Goal: Information Seeking & Learning: Learn about a topic

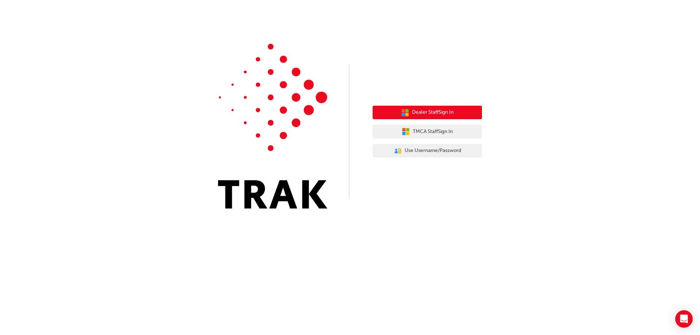
click at [417, 114] on span "Dealer Staff Sign In" at bounding box center [433, 112] width 42 height 8
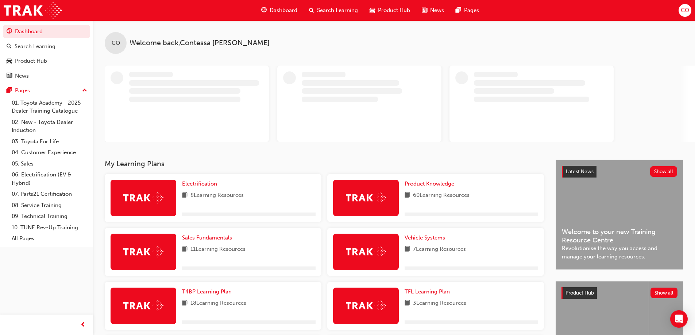
click at [344, 10] on span "Search Learning" at bounding box center [337, 10] width 41 height 8
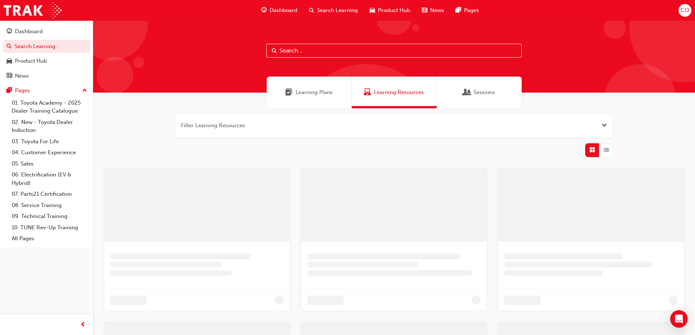
drag, startPoint x: 306, startPoint y: 54, endPoint x: 307, endPoint y: 51, distance: 3.7
click at [306, 54] on input "text" at bounding box center [393, 51] width 255 height 14
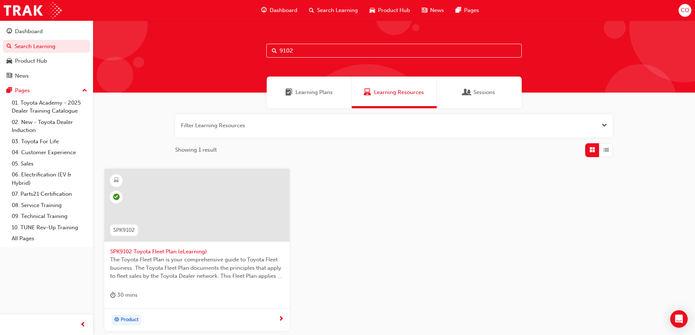
type input "9102"
click at [167, 251] on span "SPK9102 Toyota Fleet Plan (eLearning)" at bounding box center [197, 252] width 174 height 8
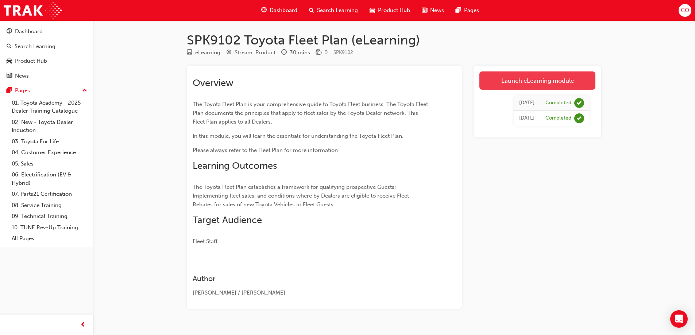
click at [509, 83] on link "Launch eLearning module" at bounding box center [537, 80] width 116 height 18
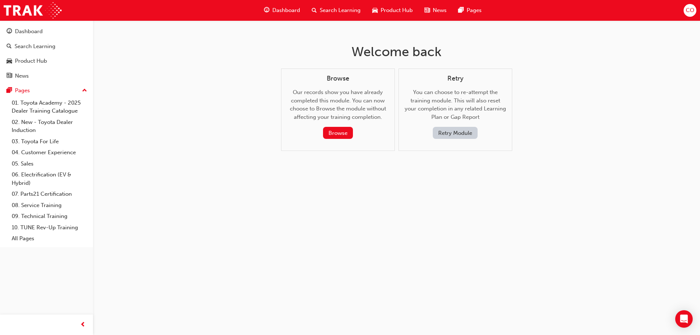
click at [466, 133] on button "Retry Module" at bounding box center [455, 133] width 45 height 12
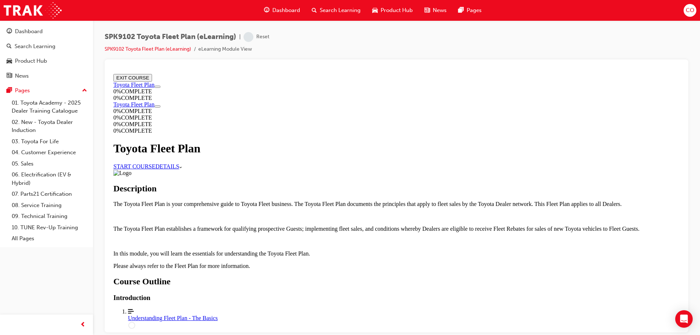
click at [155, 163] on link "START COURSE" at bounding box center [134, 166] width 42 height 6
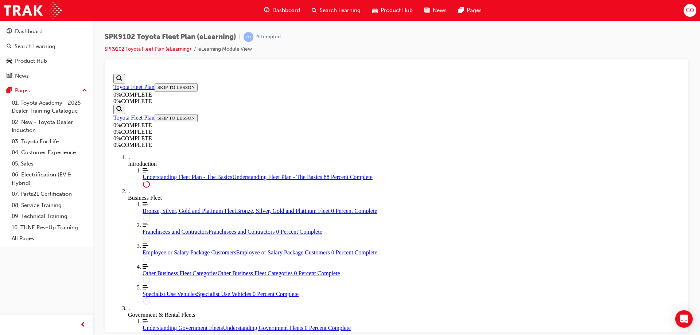
scroll to position [1658, 0]
drag, startPoint x: 443, startPoint y: 274, endPoint x: 442, endPoint y: 268, distance: 5.1
drag, startPoint x: 452, startPoint y: 276, endPoint x: 451, endPoint y: 271, distance: 5.9
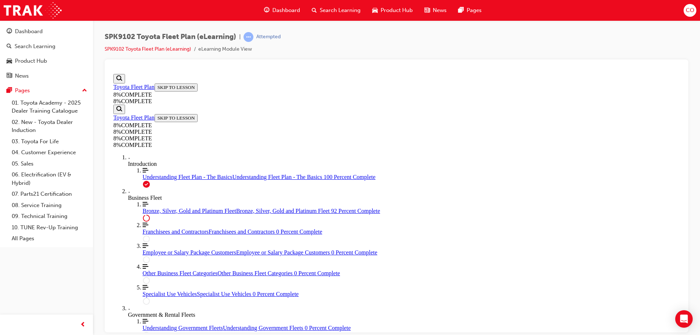
drag, startPoint x: 449, startPoint y: 275, endPoint x: 447, endPoint y: 270, distance: 5.4
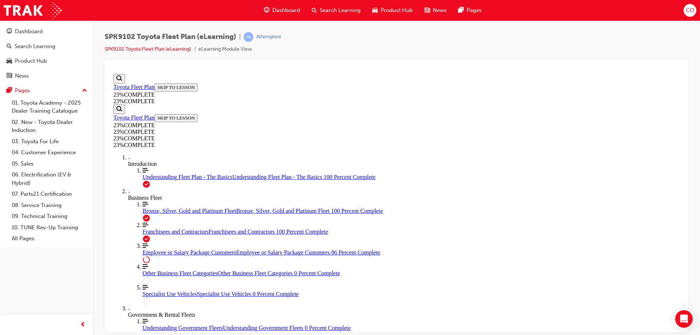
drag, startPoint x: 429, startPoint y: 281, endPoint x: 429, endPoint y: 266, distance: 15.7
drag, startPoint x: 423, startPoint y: 279, endPoint x: 431, endPoint y: 246, distance: 34.1
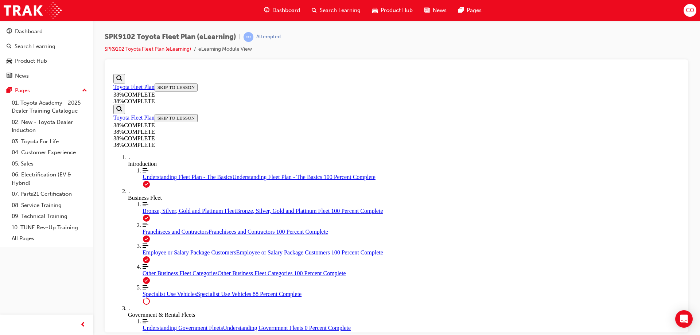
scroll to position [1415, 0]
drag, startPoint x: 454, startPoint y: 272, endPoint x: 436, endPoint y: 235, distance: 41.3
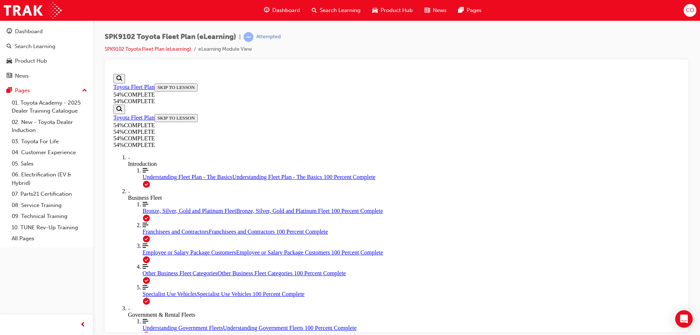
scroll to position [325, 0]
drag, startPoint x: 445, startPoint y: 274, endPoint x: 429, endPoint y: 237, distance: 39.5
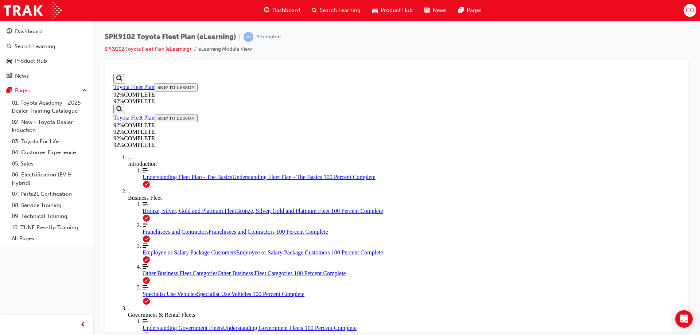
drag, startPoint x: 443, startPoint y: 289, endPoint x: 434, endPoint y: 272, distance: 19.2
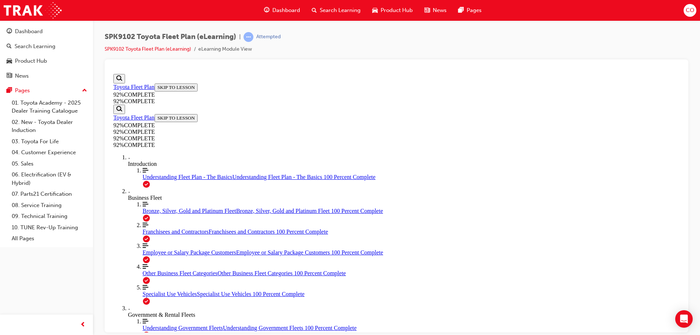
scroll to position [108, 0]
drag, startPoint x: 372, startPoint y: 306, endPoint x: 467, endPoint y: 243, distance: 114.2
drag, startPoint x: 397, startPoint y: 292, endPoint x: 464, endPoint y: 270, distance: 70.2
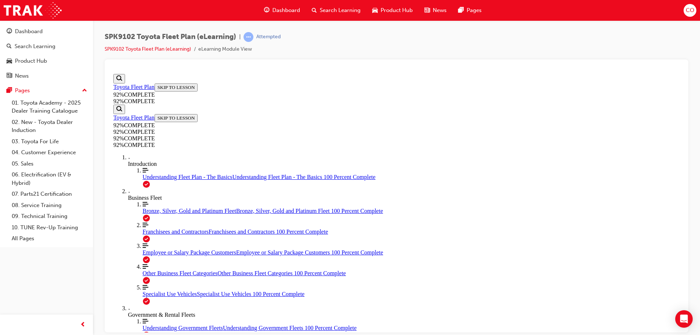
drag, startPoint x: 394, startPoint y: 302, endPoint x: 435, endPoint y: 299, distance: 41.3
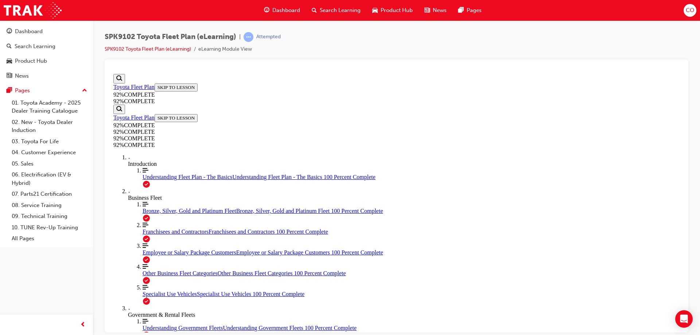
drag, startPoint x: 438, startPoint y: 302, endPoint x: 418, endPoint y: 260, distance: 46.8
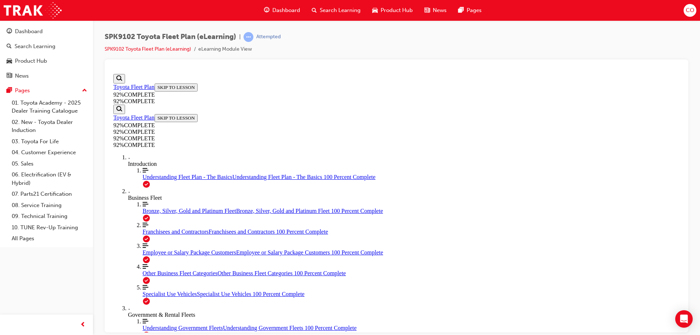
drag, startPoint x: 446, startPoint y: 290, endPoint x: 440, endPoint y: 278, distance: 13.0
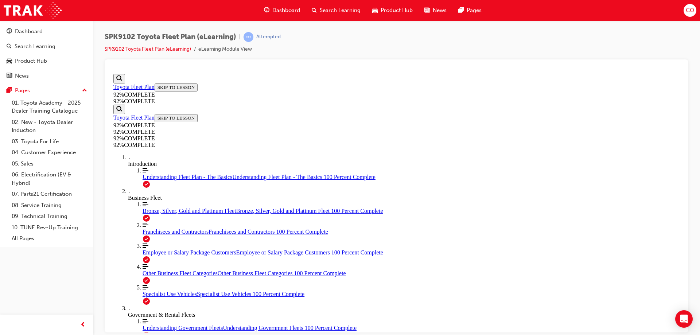
scroll to position [149, 0]
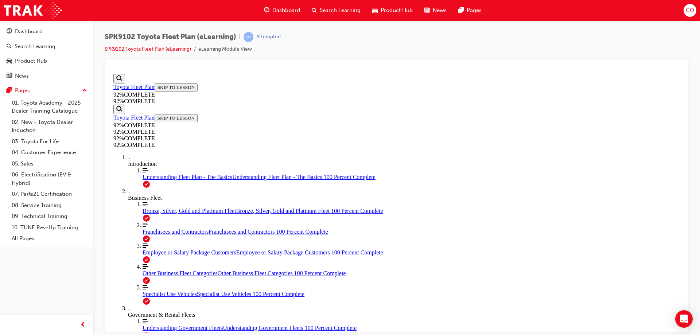
drag, startPoint x: 446, startPoint y: 297, endPoint x: 441, endPoint y: 292, distance: 7.0
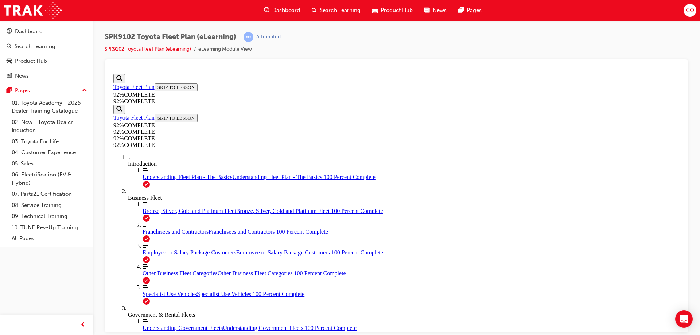
scroll to position [80, 0]
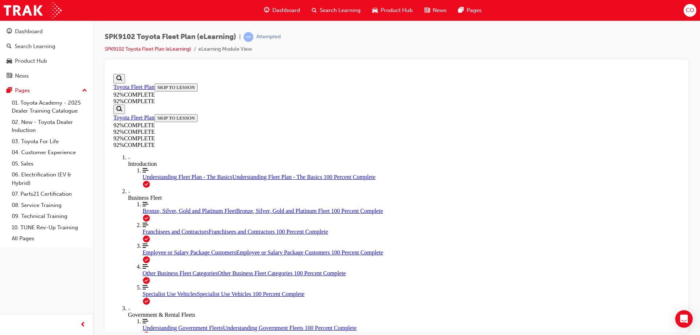
scroll to position [100, 0]
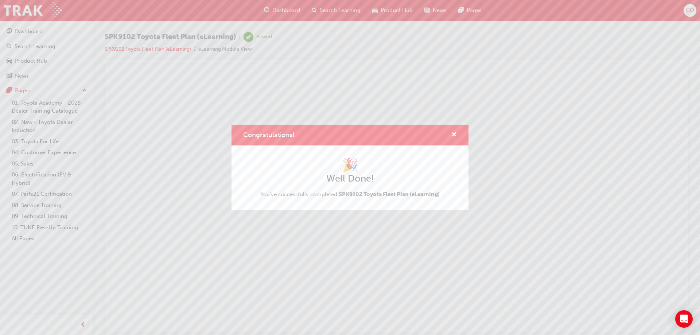
scroll to position [0, 0]
click at [454, 132] on span "cross-icon" at bounding box center [454, 135] width 5 height 7
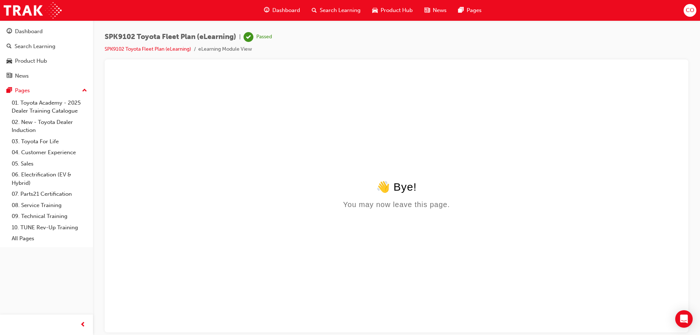
click at [338, 4] on div "Search Learning" at bounding box center [336, 10] width 61 height 15
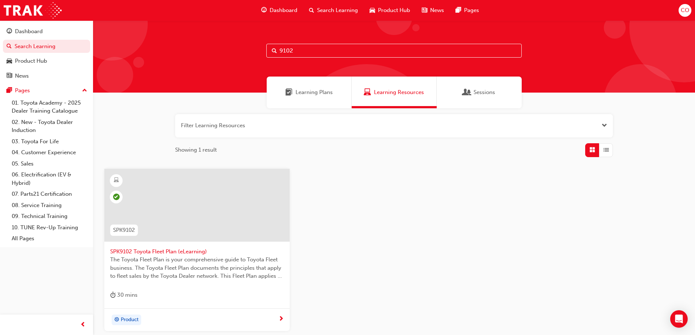
click at [336, 53] on input "9102" at bounding box center [393, 51] width 255 height 14
type input "9103"
click at [173, 253] on span "SPK9103 Toyota Sales Policies (eLearning)" at bounding box center [197, 252] width 174 height 8
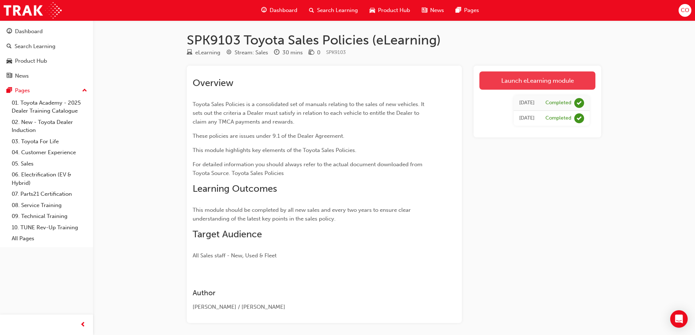
click at [534, 76] on link "Launch eLearning module" at bounding box center [537, 80] width 116 height 18
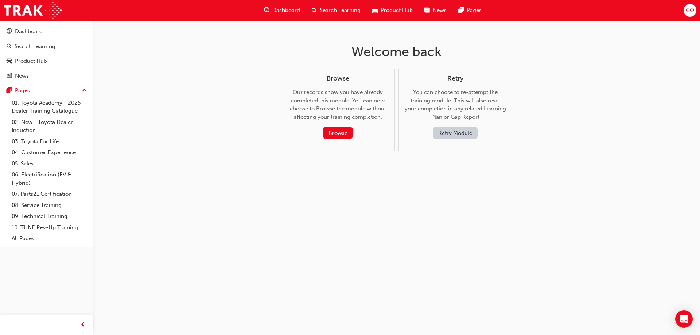
click at [462, 131] on button "Retry Module" at bounding box center [455, 133] width 45 height 12
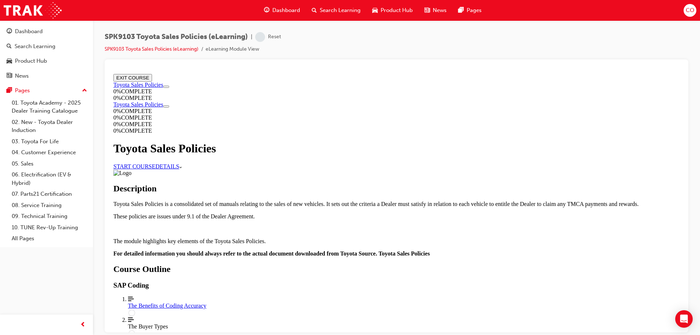
click at [155, 163] on link "START COURSE" at bounding box center [134, 166] width 42 height 6
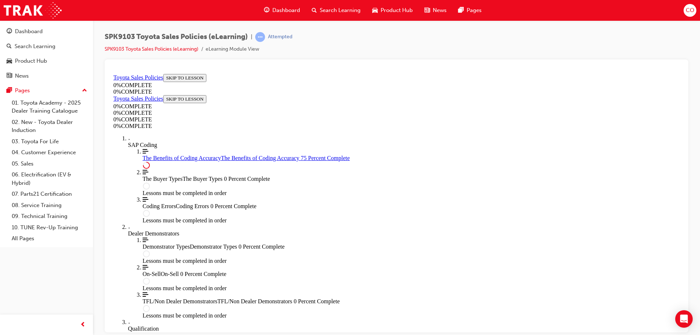
scroll to position [362, 0]
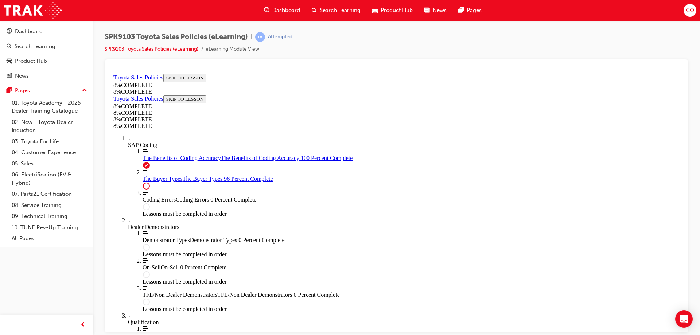
scroll to position [2997, 0]
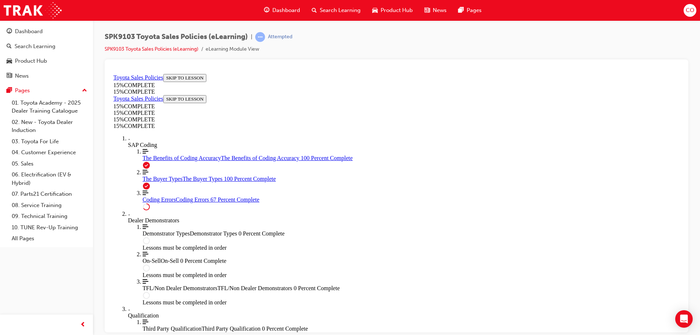
scroll to position [587, 0]
drag, startPoint x: 431, startPoint y: 275, endPoint x: 431, endPoint y: 271, distance: 4.0
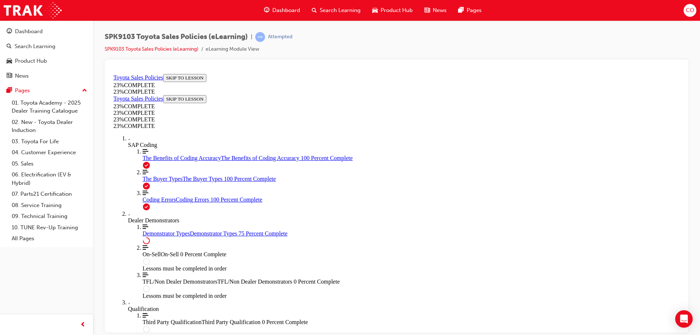
scroll to position [338, 0]
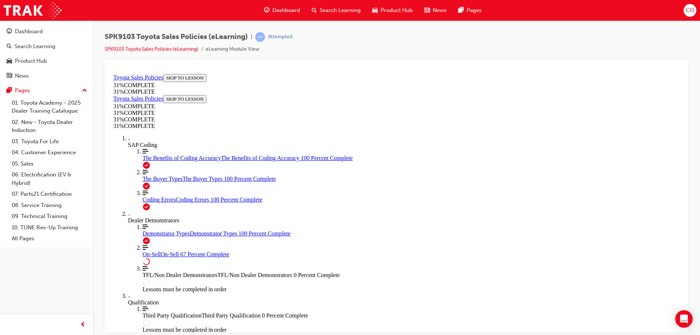
scroll to position [406, 0]
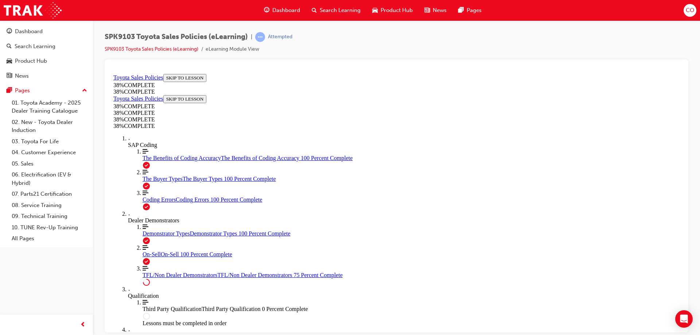
scroll to position [377, 0]
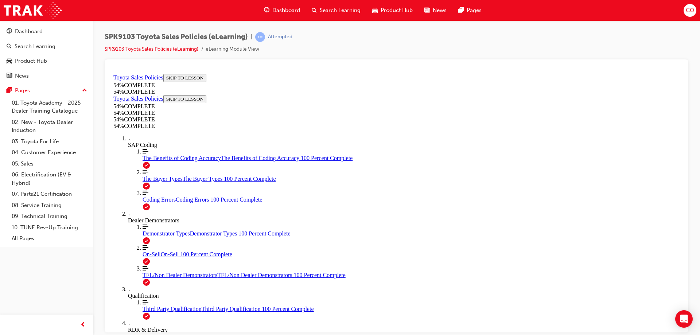
drag, startPoint x: 450, startPoint y: 281, endPoint x: 444, endPoint y: 273, distance: 10.4
drag, startPoint x: 440, startPoint y: 272, endPoint x: 440, endPoint y: 268, distance: 4.4
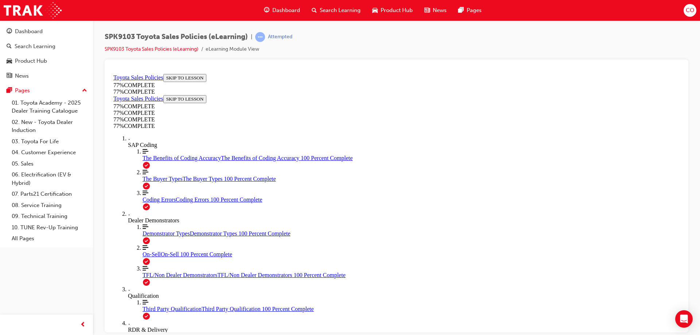
drag, startPoint x: 438, startPoint y: 272, endPoint x: 437, endPoint y: 268, distance: 3.9
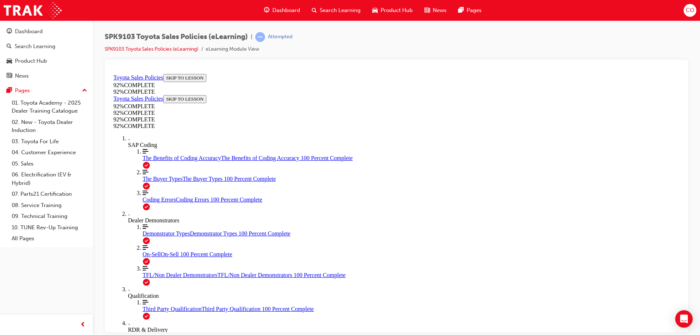
drag, startPoint x: 450, startPoint y: 281, endPoint x: 441, endPoint y: 268, distance: 15.4
drag, startPoint x: 451, startPoint y: 298, endPoint x: 430, endPoint y: 270, distance: 34.9
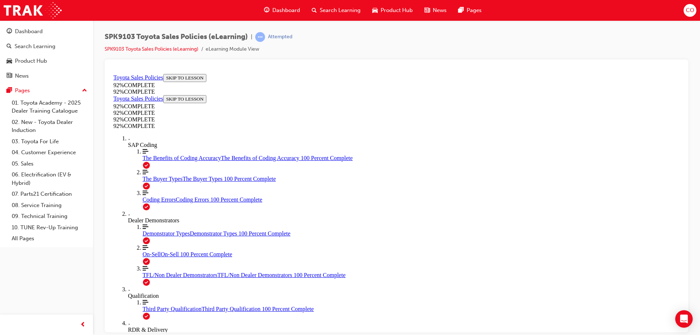
drag, startPoint x: 455, startPoint y: 322, endPoint x: 452, endPoint y: 316, distance: 6.0
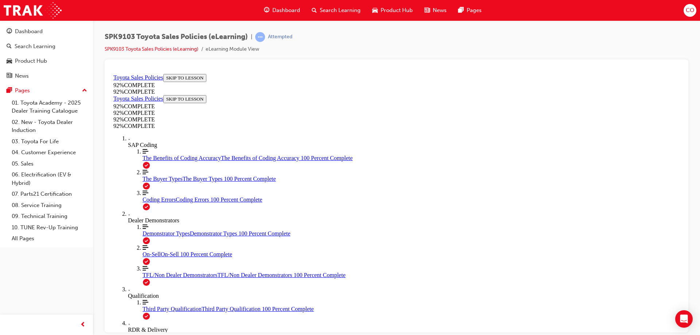
scroll to position [63, 0]
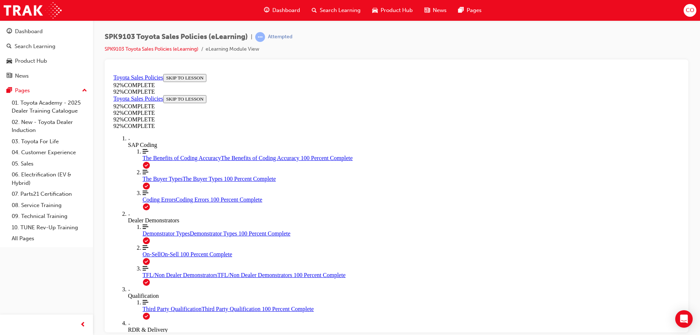
scroll to position [124, 0]
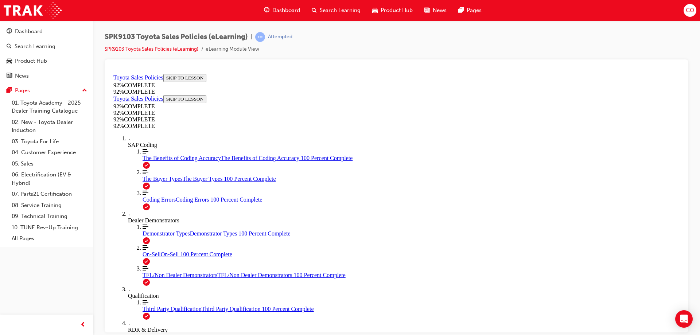
scroll to position [92, 0]
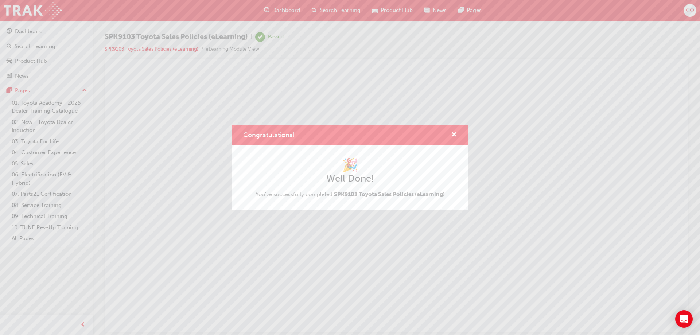
scroll to position [0, 0]
click at [456, 135] on span "cross-icon" at bounding box center [454, 135] width 5 height 7
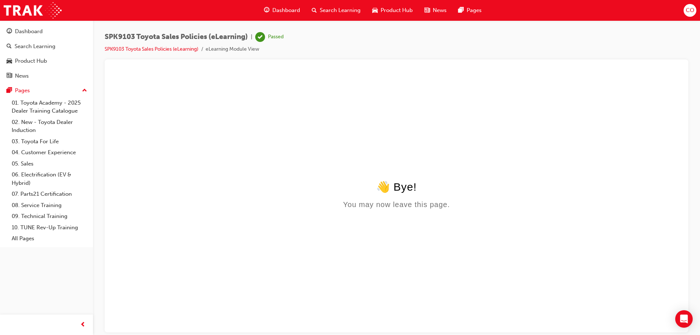
click at [690, 10] on span "CO" at bounding box center [690, 10] width 8 height 8
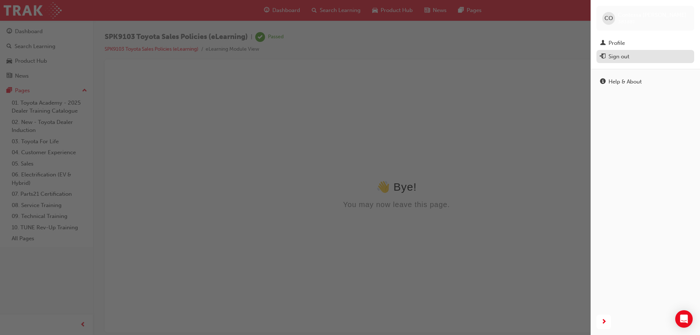
click at [624, 57] on div "Sign out" at bounding box center [619, 57] width 21 height 8
